Goal: Task Accomplishment & Management: Use online tool/utility

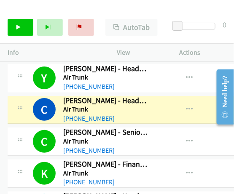
scroll to position [2897, 0]
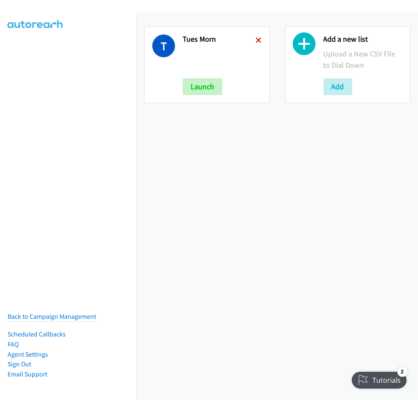
click at [256, 40] on icon at bounding box center [259, 41] width 6 height 6
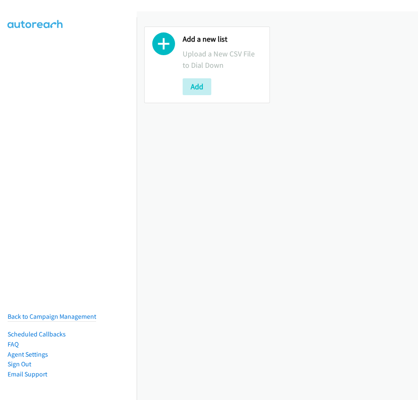
click at [158, 46] on icon at bounding box center [163, 46] width 23 height 23
click at [196, 86] on button "Add" at bounding box center [196, 86] width 29 height 17
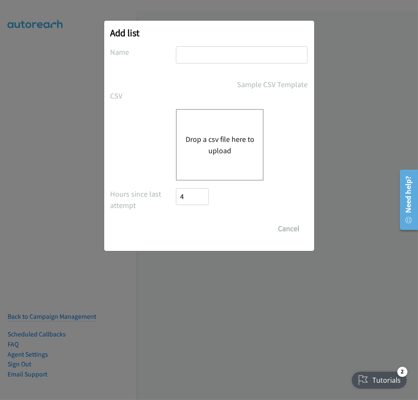
click at [212, 58] on input "text" at bounding box center [241, 54] width 131 height 17
drag, startPoint x: 222, startPoint y: 54, endPoint x: 196, endPoint y: 56, distance: 26.6
click at [195, 56] on input "Tues Morn" at bounding box center [241, 54] width 131 height 17
type input "Tues Afternoon"
click at [215, 151] on button "Drop a csv file here to upload" at bounding box center [219, 145] width 69 height 23
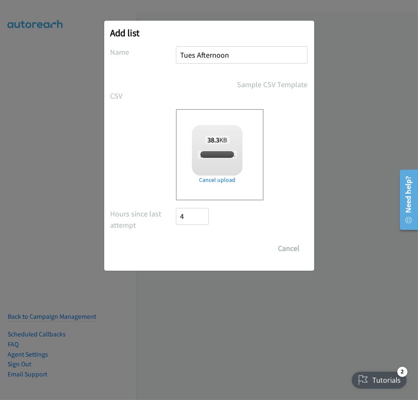
checkbox input "true"
click at [195, 246] on input "Save List" at bounding box center [198, 248] width 44 height 17
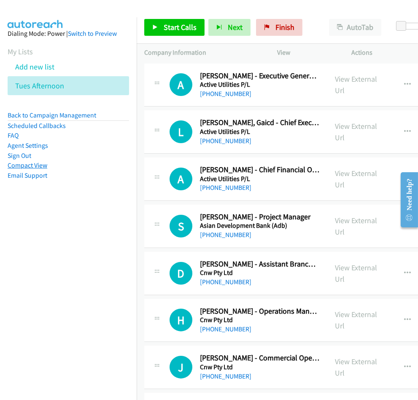
click at [40, 162] on link "Compact View" at bounding box center [28, 165] width 40 height 8
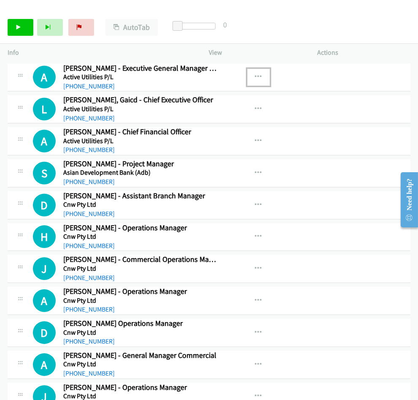
click at [255, 76] on icon "button" at bounding box center [258, 77] width 7 height 7
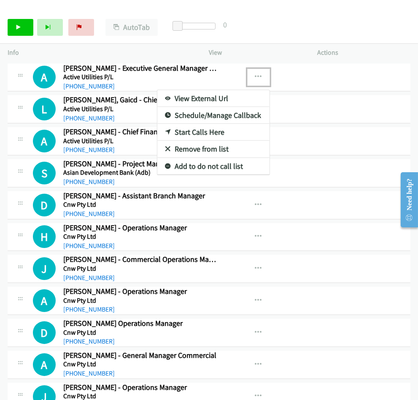
click at [188, 98] on link "View External Url" at bounding box center [213, 98] width 112 height 17
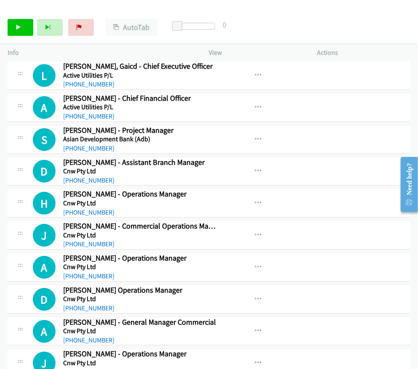
scroll to position [47, 0]
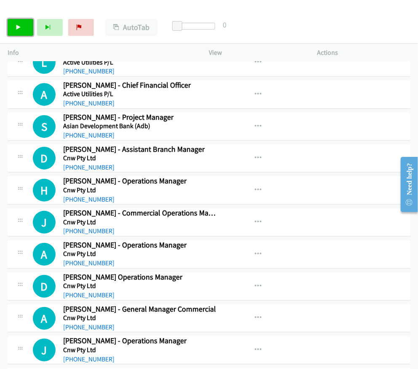
click at [23, 27] on link "Start Calls" at bounding box center [21, 27] width 26 height 17
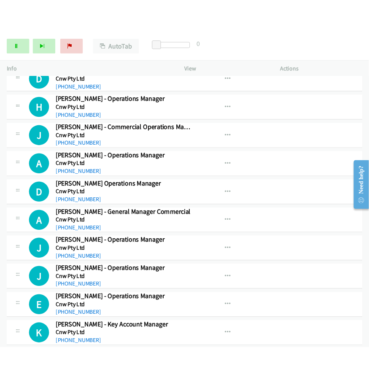
scroll to position [0, 0]
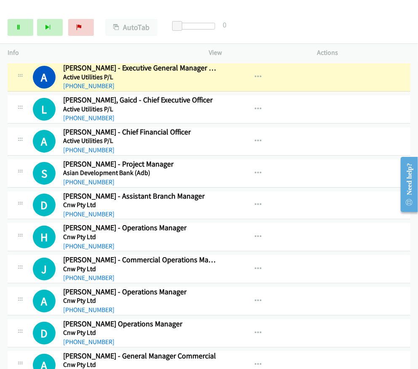
click at [107, 7] on div at bounding box center [205, 16] width 411 height 32
click at [255, 76] on icon "button" at bounding box center [258, 77] width 7 height 7
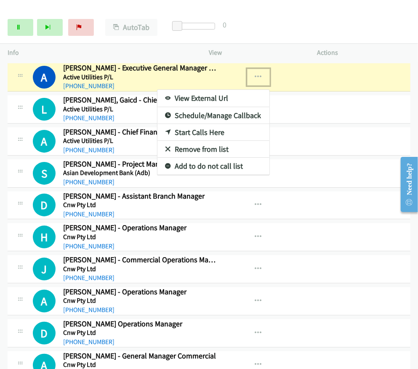
click at [185, 98] on link "View External Url" at bounding box center [214, 98] width 112 height 17
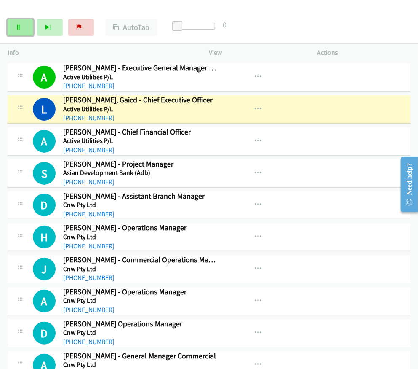
click at [16, 27] on icon at bounding box center [19, 28] width 6 height 6
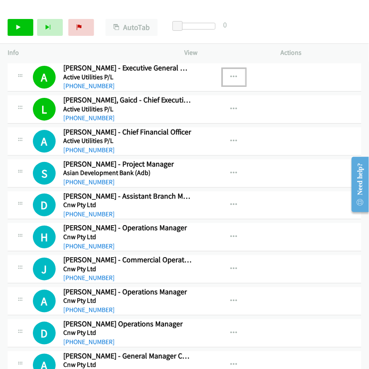
click at [230, 76] on icon "button" at bounding box center [233, 77] width 7 height 7
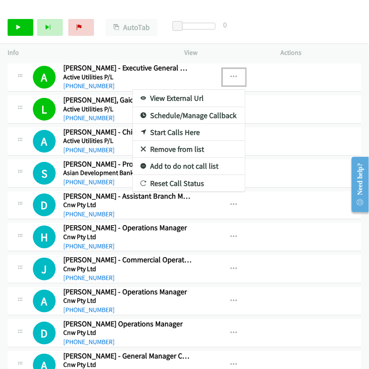
click at [178, 98] on link "View External Url" at bounding box center [189, 98] width 112 height 17
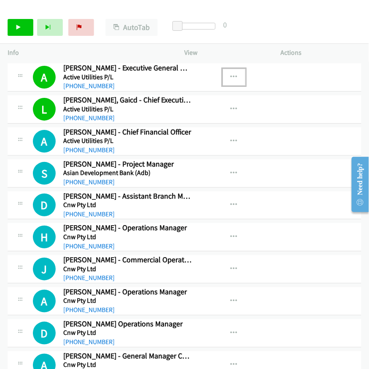
scroll to position [47, 0]
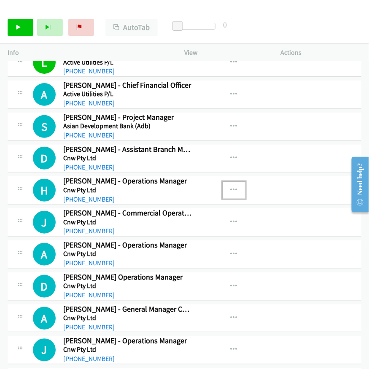
click at [232, 187] on icon "button" at bounding box center [233, 190] width 7 height 7
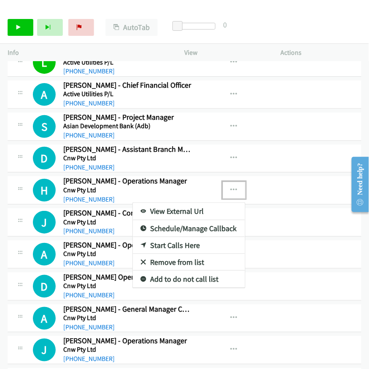
click at [188, 206] on link "View External Url" at bounding box center [189, 211] width 112 height 17
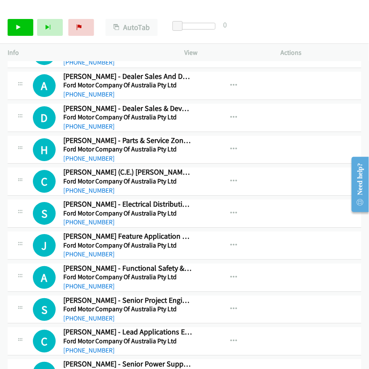
scroll to position [1311, 0]
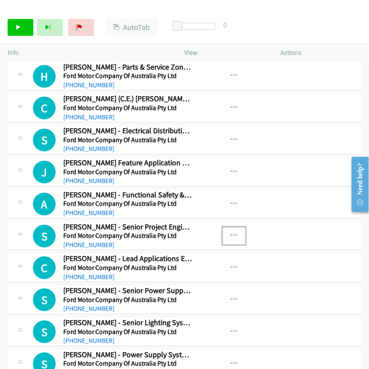
click at [233, 229] on button "button" at bounding box center [233, 235] width 23 height 17
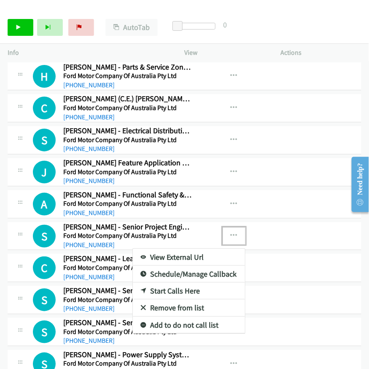
click at [158, 287] on link "Start Calls Here" at bounding box center [189, 290] width 112 height 17
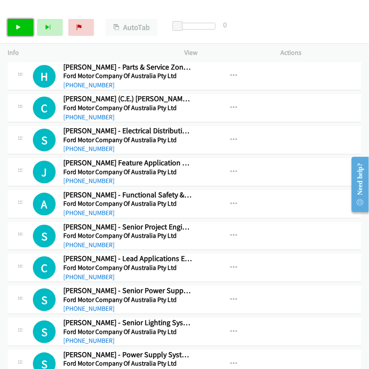
click at [14, 27] on link "Start Calls" at bounding box center [21, 27] width 26 height 17
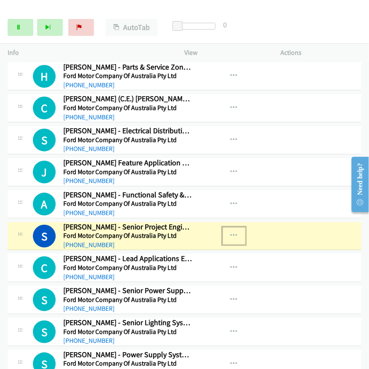
click at [233, 232] on icon "button" at bounding box center [233, 235] width 7 height 7
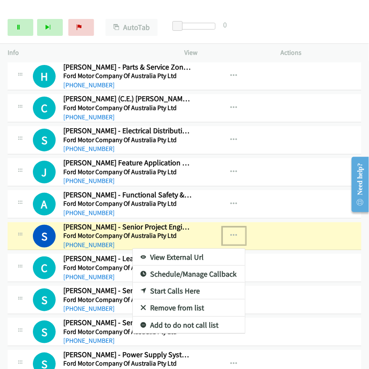
click at [176, 249] on link "View External Url" at bounding box center [189, 257] width 112 height 17
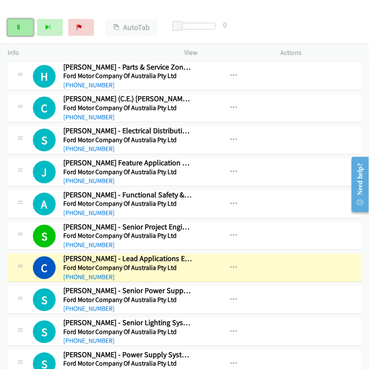
click at [18, 28] on icon at bounding box center [19, 28] width 6 height 6
click at [230, 264] on icon "button" at bounding box center [233, 267] width 7 height 7
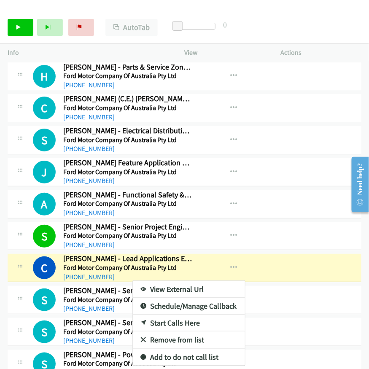
click at [169, 281] on link "View External Url" at bounding box center [189, 289] width 112 height 17
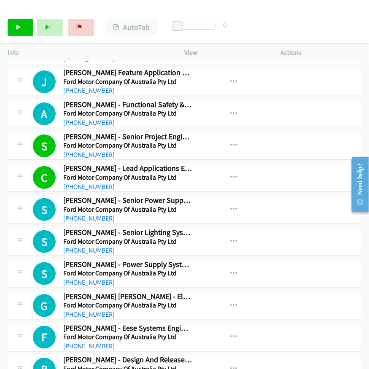
scroll to position [1404, 0]
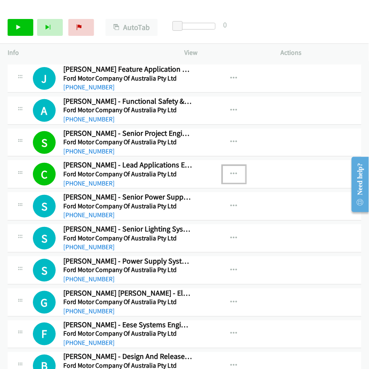
click at [231, 171] on icon "button" at bounding box center [233, 174] width 7 height 7
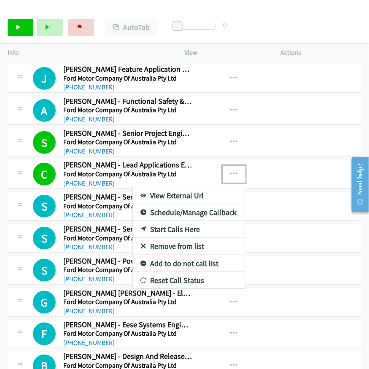
click at [231, 166] on div at bounding box center [184, 184] width 369 height 369
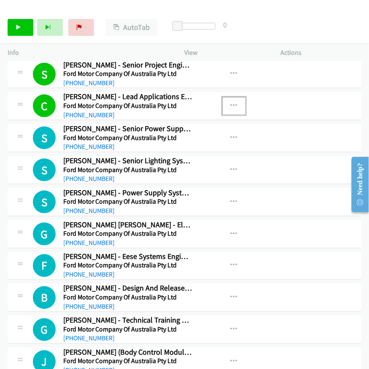
scroll to position [1498, 0]
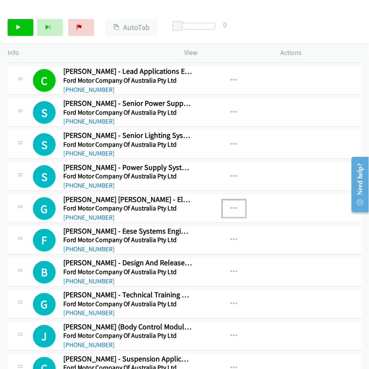
click at [230, 205] on icon "button" at bounding box center [233, 208] width 7 height 7
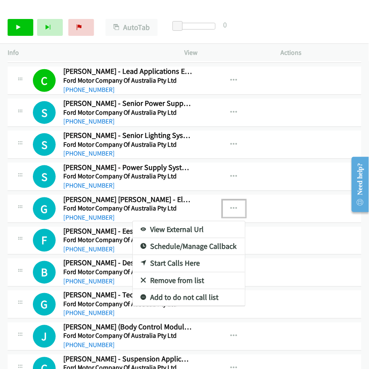
click at [179, 255] on link "Start Calls Here" at bounding box center [189, 263] width 112 height 17
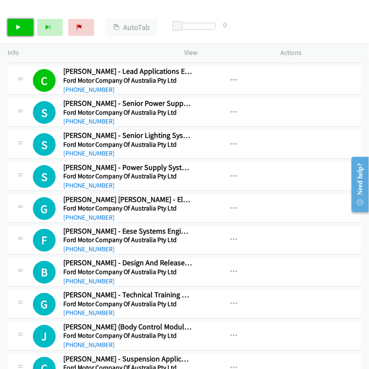
click at [11, 28] on link "Start Calls" at bounding box center [21, 27] width 26 height 17
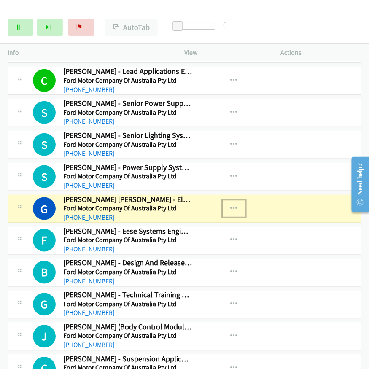
click at [230, 200] on button "button" at bounding box center [233, 208] width 23 height 17
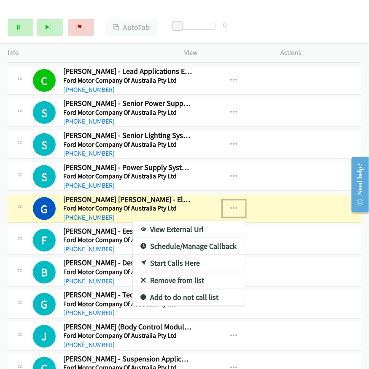
click at [180, 221] on link "View External Url" at bounding box center [189, 229] width 112 height 17
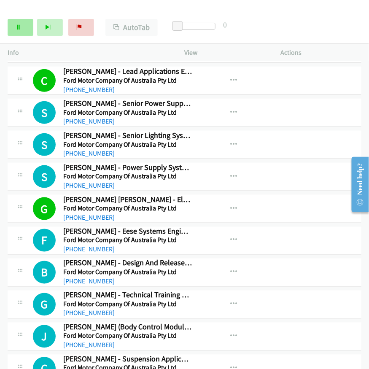
click at [18, 29] on icon at bounding box center [19, 28] width 6 height 6
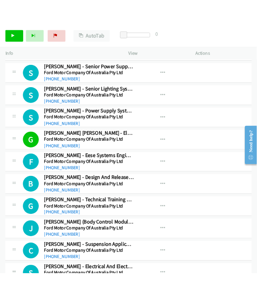
scroll to position [1545, 0]
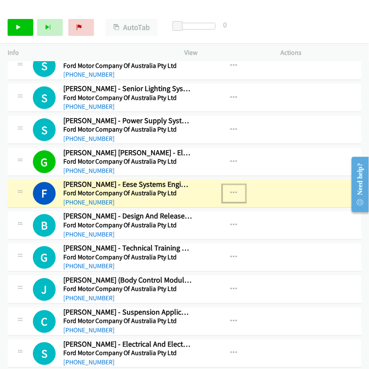
click at [230, 190] on icon "button" at bounding box center [233, 193] width 7 height 7
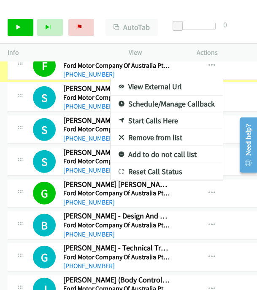
scroll to position [1551, 0]
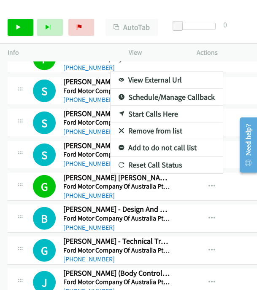
click at [200, 233] on div at bounding box center [128, 145] width 257 height 290
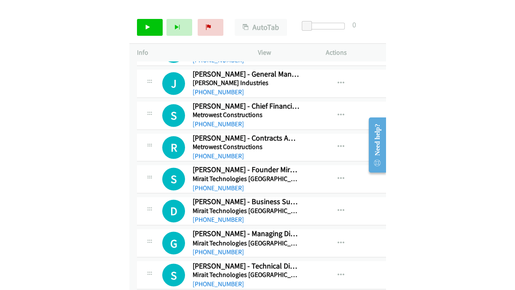
scroll to position [3330, 0]
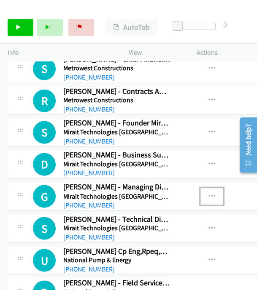
click at [209, 193] on icon "button" at bounding box center [211, 196] width 7 height 7
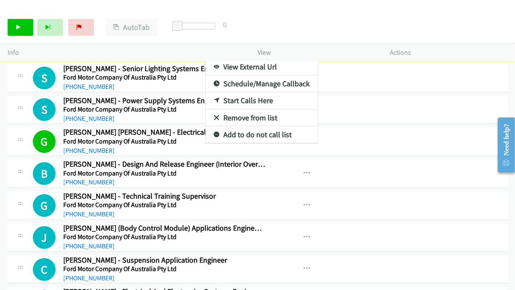
scroll to position [1635, 0]
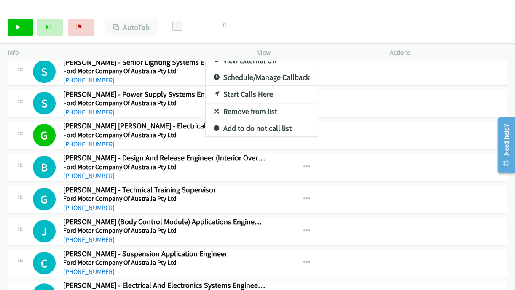
click at [354, 105] on div at bounding box center [257, 145] width 515 height 290
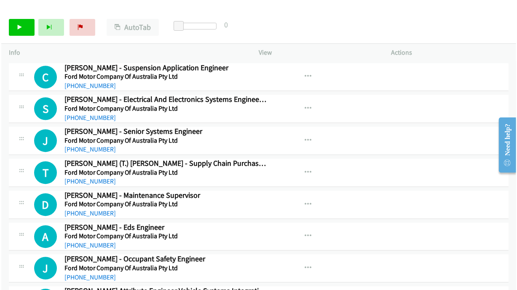
scroll to position [1822, 0]
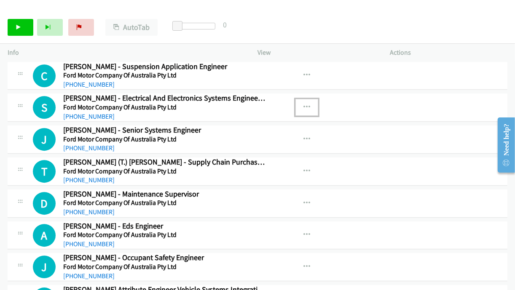
click at [298, 99] on button "button" at bounding box center [306, 107] width 23 height 17
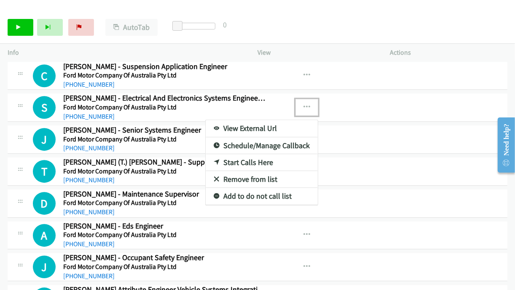
click at [233, 154] on link "Start Calls Here" at bounding box center [262, 162] width 112 height 17
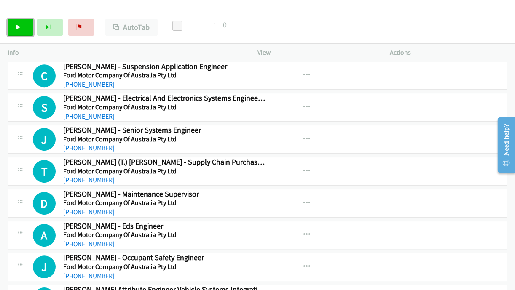
click at [17, 32] on link "Start Calls" at bounding box center [21, 27] width 26 height 17
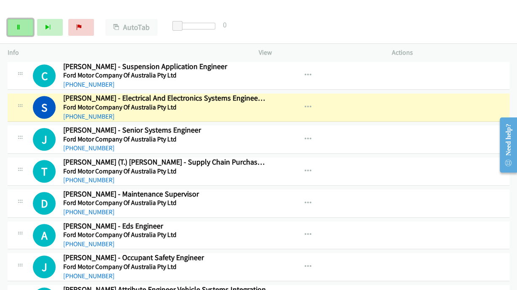
click at [21, 29] on link "Pause" at bounding box center [21, 27] width 26 height 17
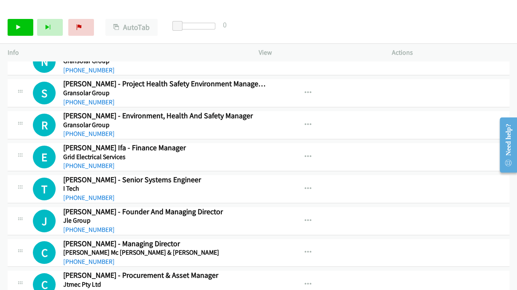
scroll to position [3039, 0]
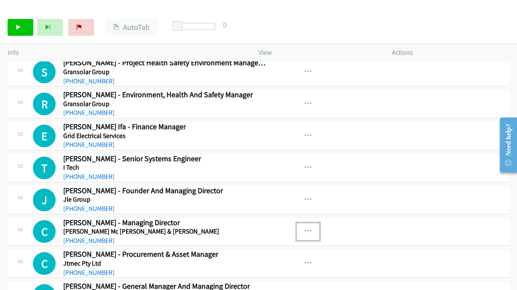
click at [301, 223] on button "button" at bounding box center [308, 231] width 23 height 17
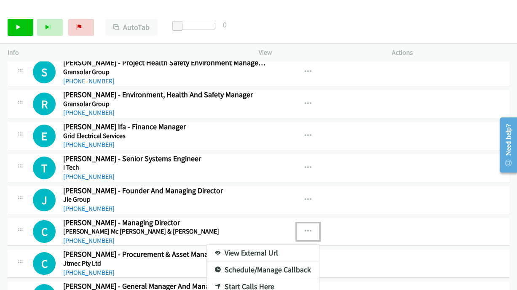
click at [246, 278] on link "Start Calls Here" at bounding box center [263, 286] width 112 height 17
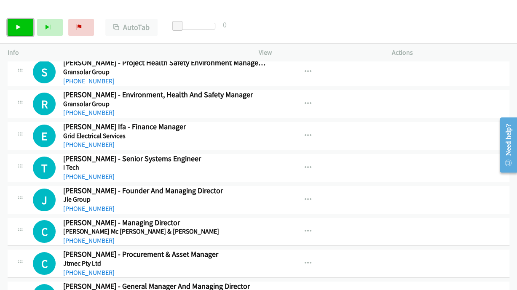
click at [11, 32] on link "Start Calls" at bounding box center [21, 27] width 26 height 17
click at [307, 223] on button "button" at bounding box center [308, 231] width 23 height 17
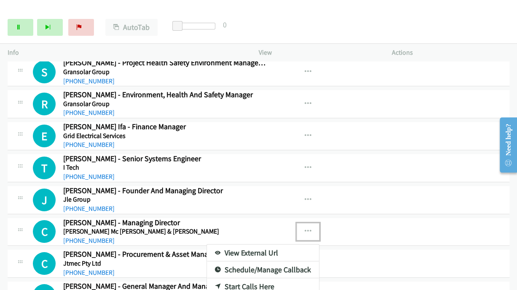
click at [232, 245] on link "View External Url" at bounding box center [263, 253] width 112 height 17
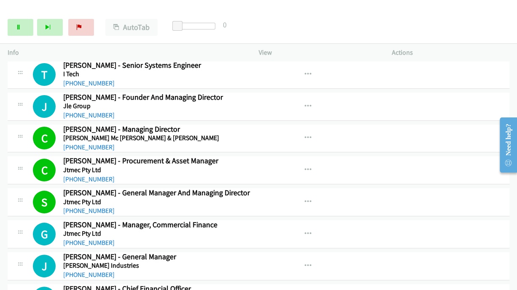
scroll to position [3180, 0]
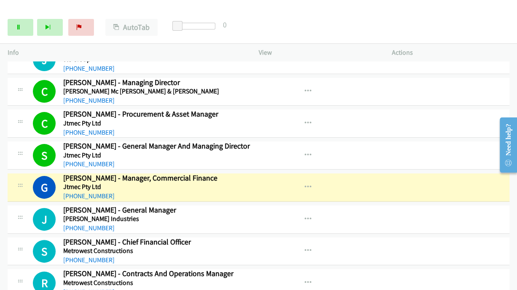
click at [16, 16] on div "Start Calls Pause Next Finish Dialing [PERSON_NAME] - Manager, Commercial Finan…" at bounding box center [258, 27] width 517 height 32
click at [18, 22] on link "Pause" at bounding box center [21, 27] width 26 height 17
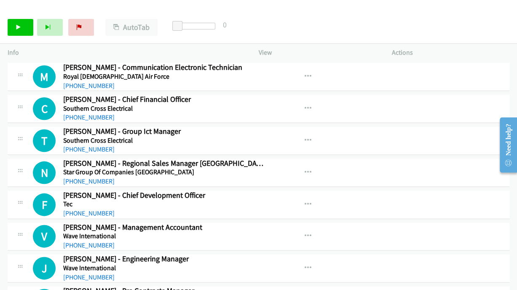
scroll to position [5099, 0]
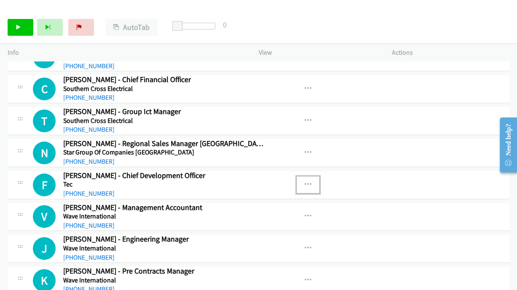
click at [305, 182] on icon "button" at bounding box center [308, 185] width 7 height 7
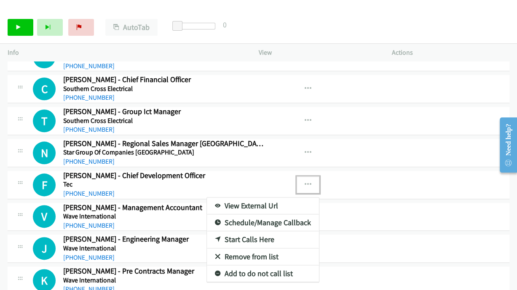
click at [282, 72] on div at bounding box center [258, 145] width 517 height 290
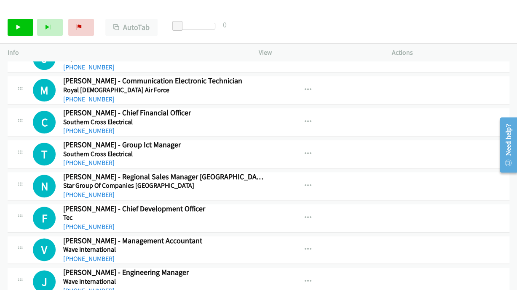
scroll to position [5007, 0]
